Goal: Task Accomplishment & Management: Manage account settings

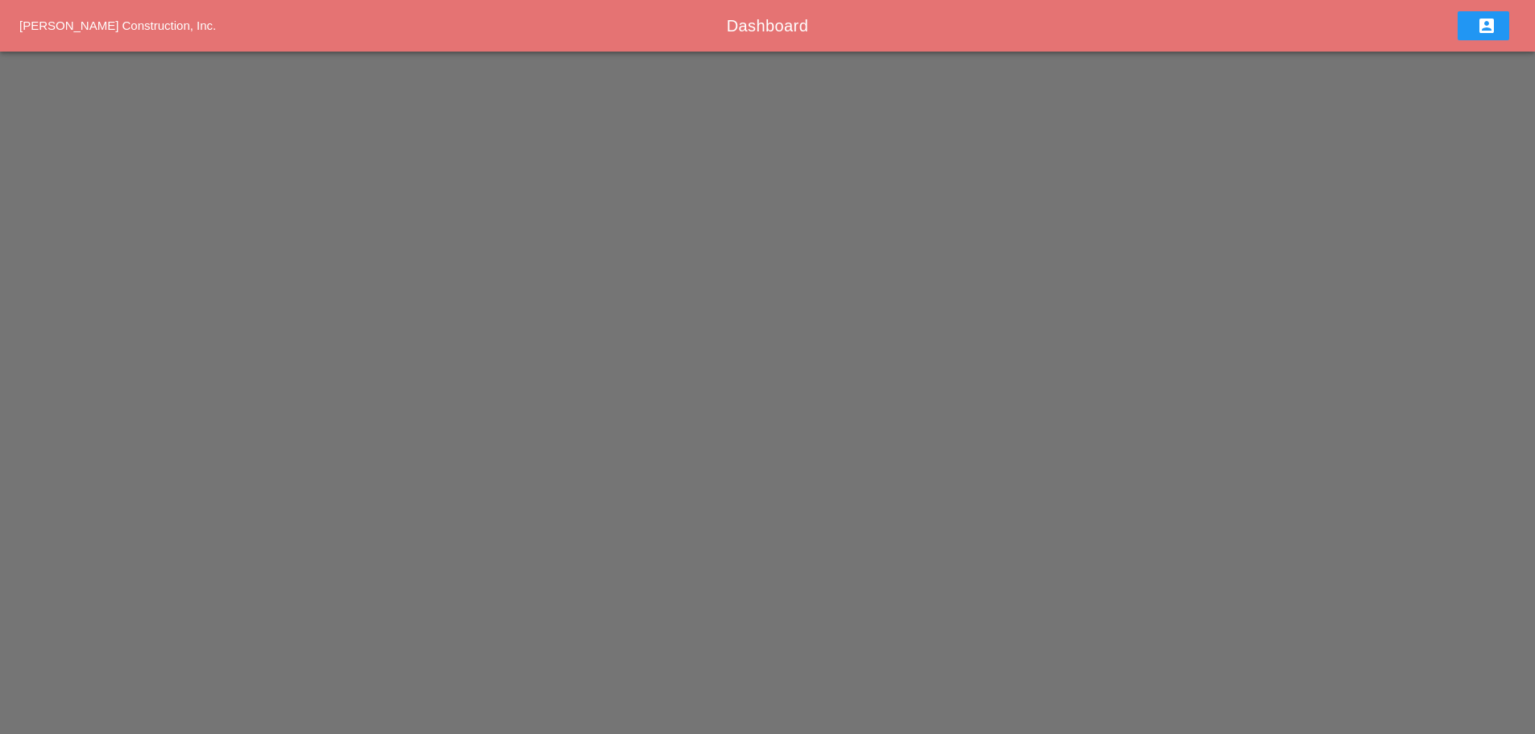
click at [1498, 27] on button "account_box" at bounding box center [1483, 25] width 52 height 29
click at [1473, 76] on div "Sign Out" at bounding box center [1487, 69] width 50 height 19
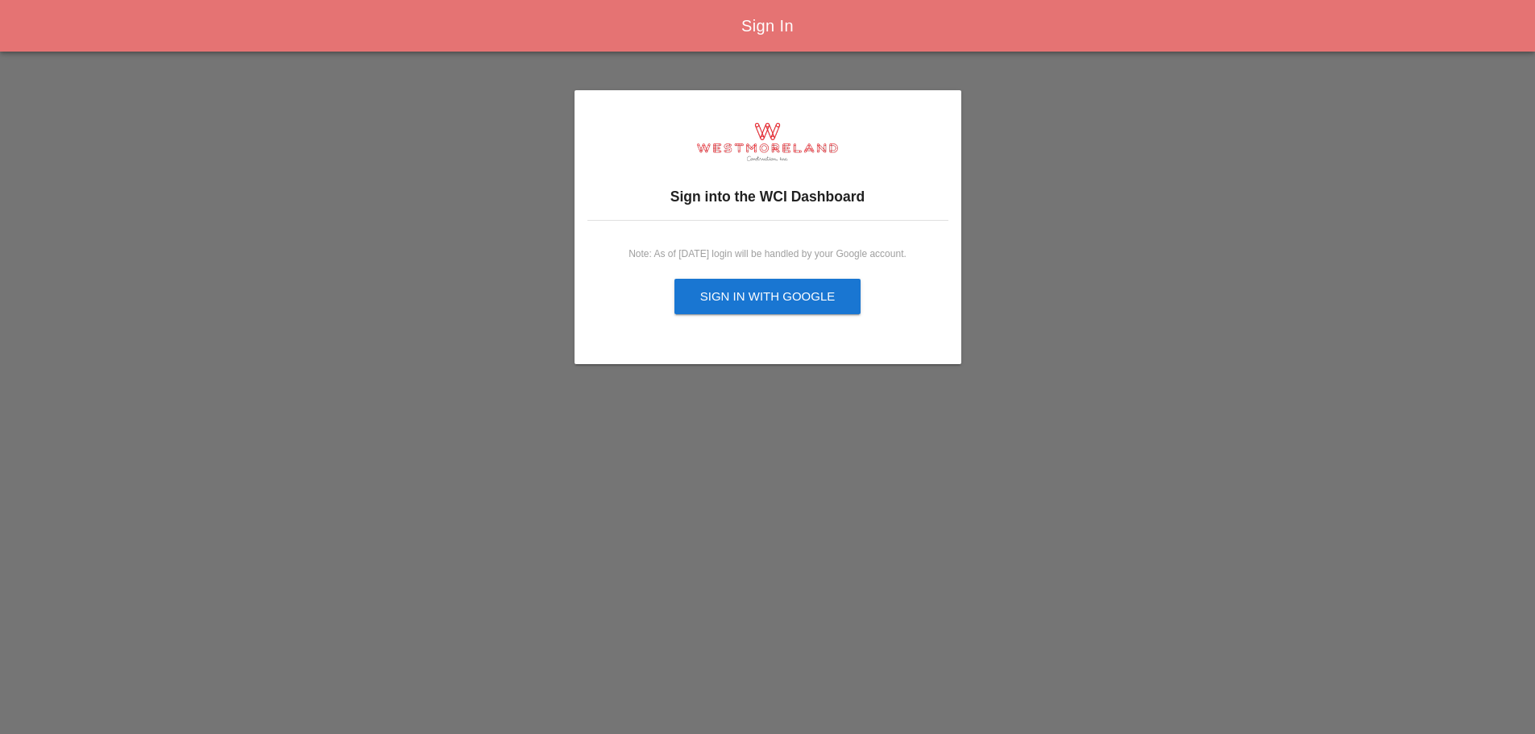
click at [755, 308] on button "Sign in with Google" at bounding box center [767, 296] width 187 height 35
